Goal: Information Seeking & Learning: Learn about a topic

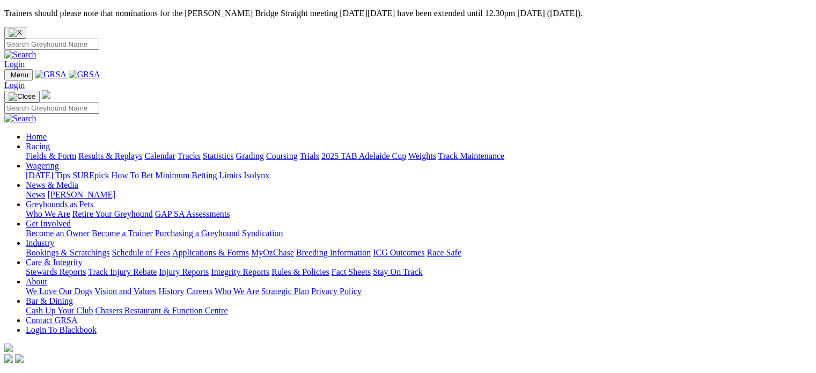
click at [269, 267] on link "Integrity Reports" at bounding box center [240, 271] width 58 height 9
